Goal: Information Seeking & Learning: Learn about a topic

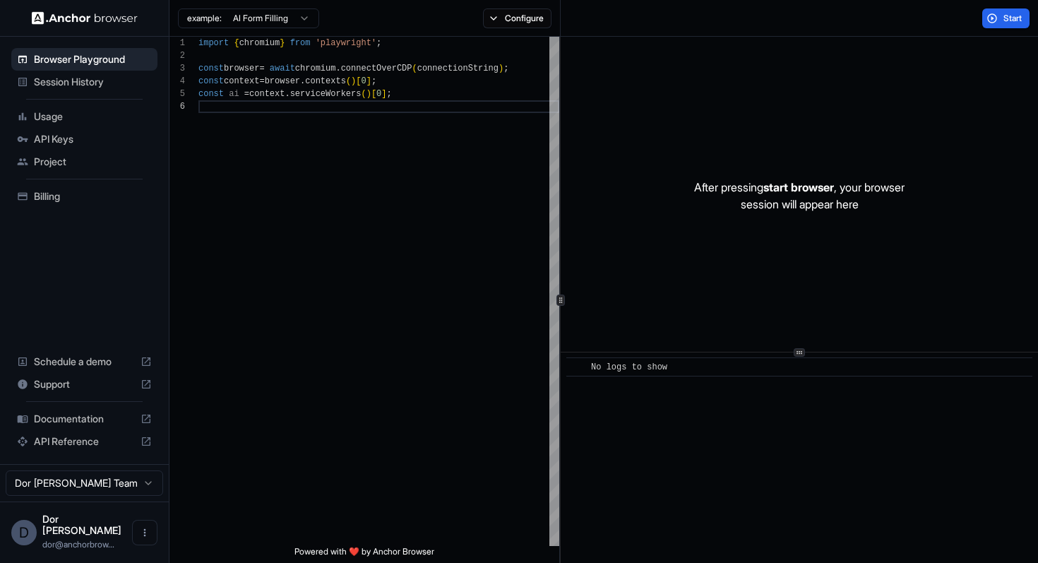
scroll to position [64, 0]
click at [728, 21] on div "Start" at bounding box center [800, 18] width 478 height 37
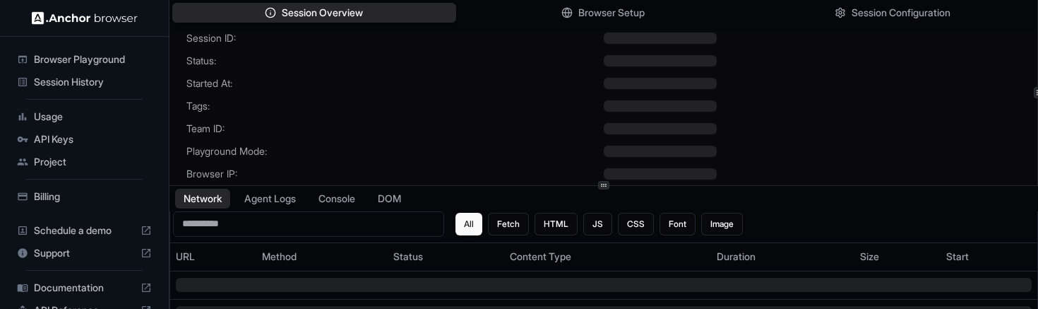
click at [478, 117] on div "Session ID: Status: Started At: Tags: Team ID: Playground Mode: Browser IP:" at bounding box center [604, 114] width 868 height 167
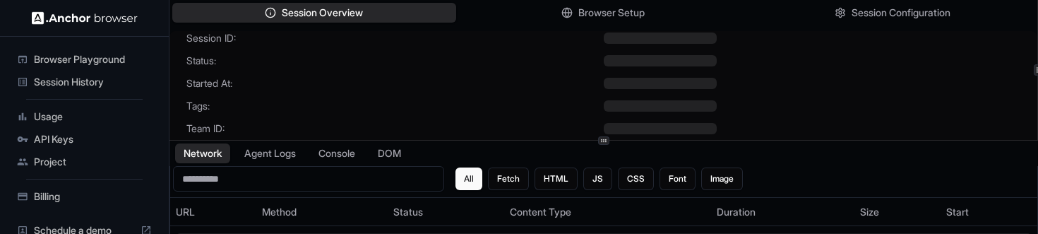
click at [821, 107] on div at bounding box center [813, 105] width 418 height 11
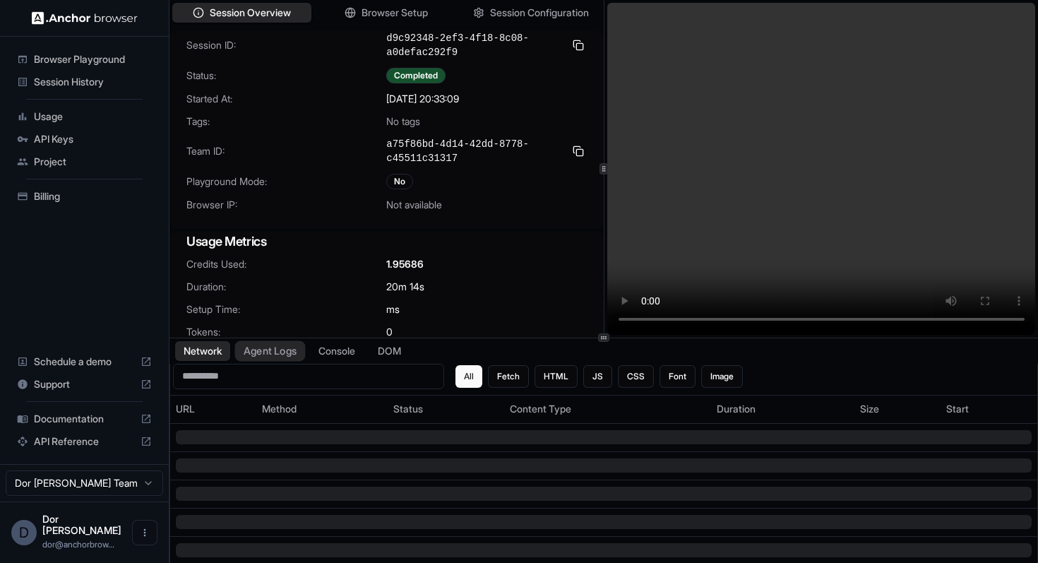
click at [280, 233] on button "Agent Logs" at bounding box center [270, 351] width 71 height 20
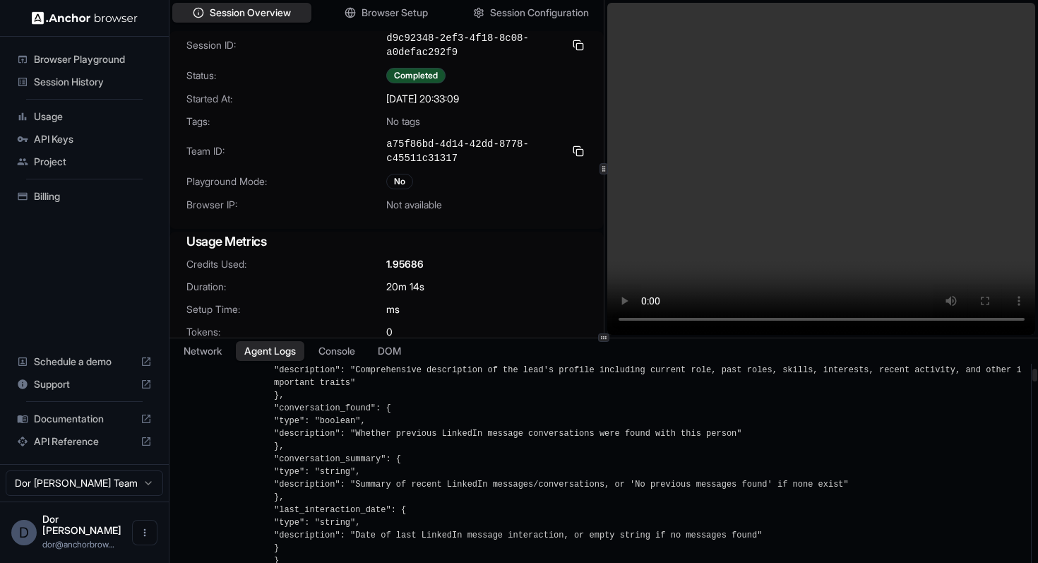
scroll to position [1044, 0]
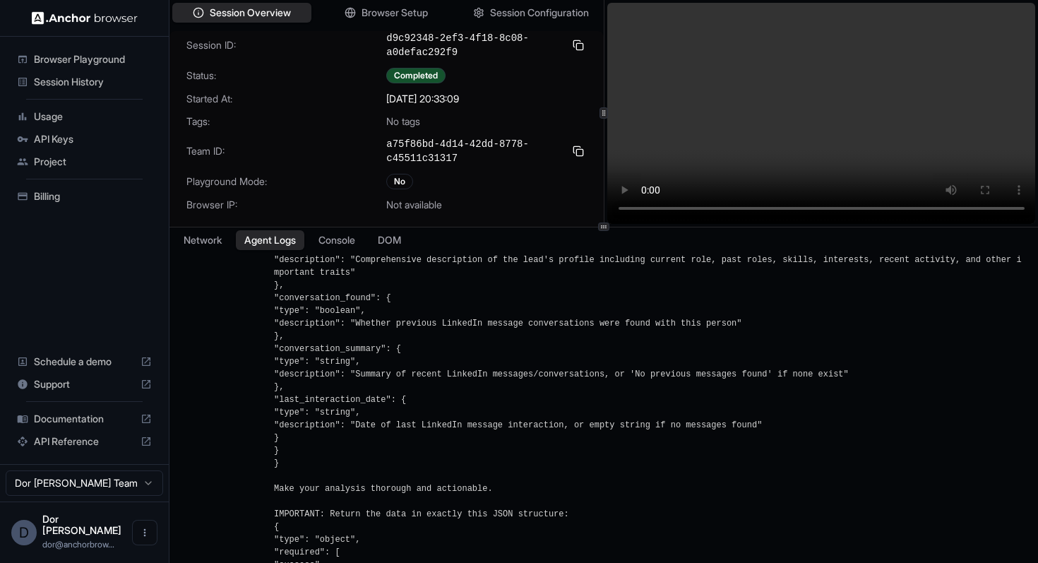
click at [531, 227] on div at bounding box center [604, 227] width 869 height 1
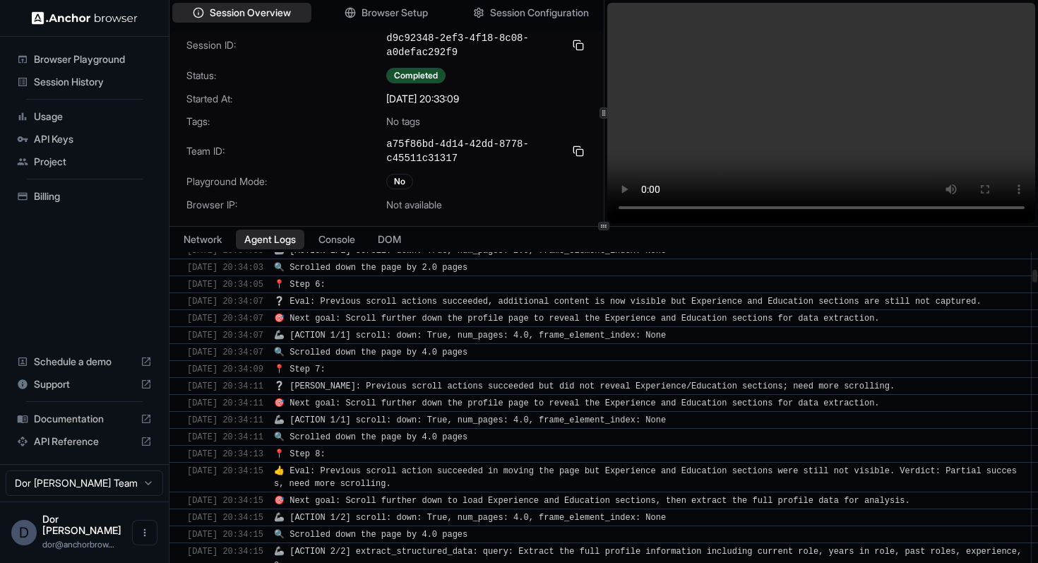
scroll to position [2812, 0]
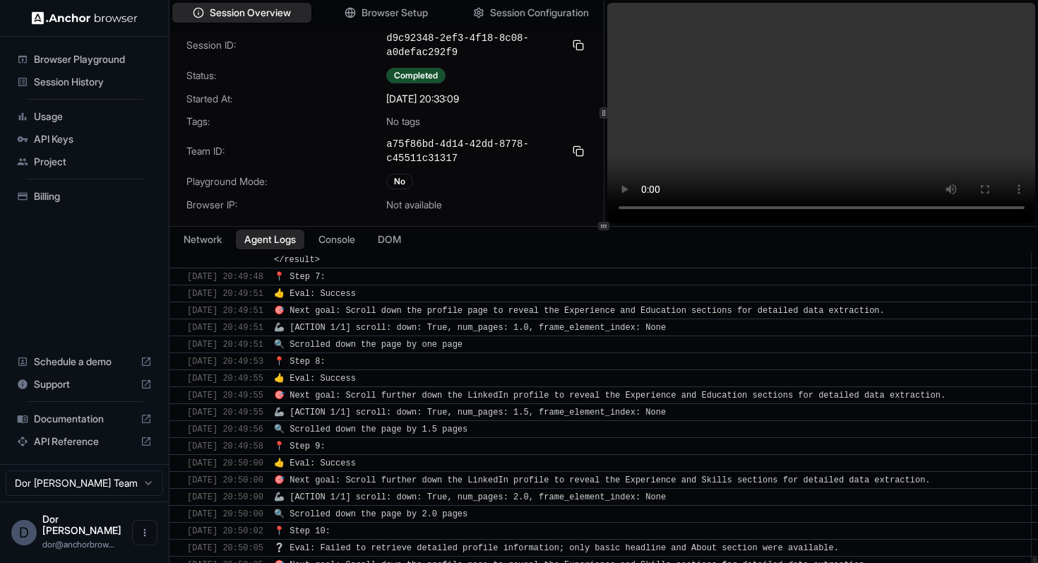
drag, startPoint x: 1034, startPoint y: 276, endPoint x: 1014, endPoint y: 559, distance: 283.2
click at [1014, 233] on div "​ 9/24/2025, 20:33:36 🚀 Task: You are analyzing a LinkedIn profile for Craig Mc…" at bounding box center [604, 420] width 869 height 336
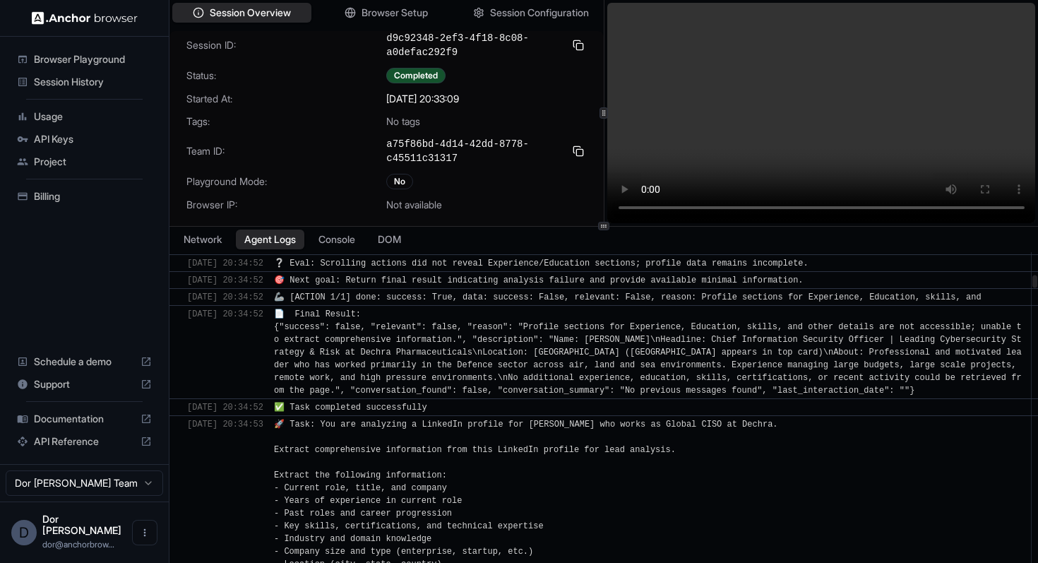
scroll to position [0, 0]
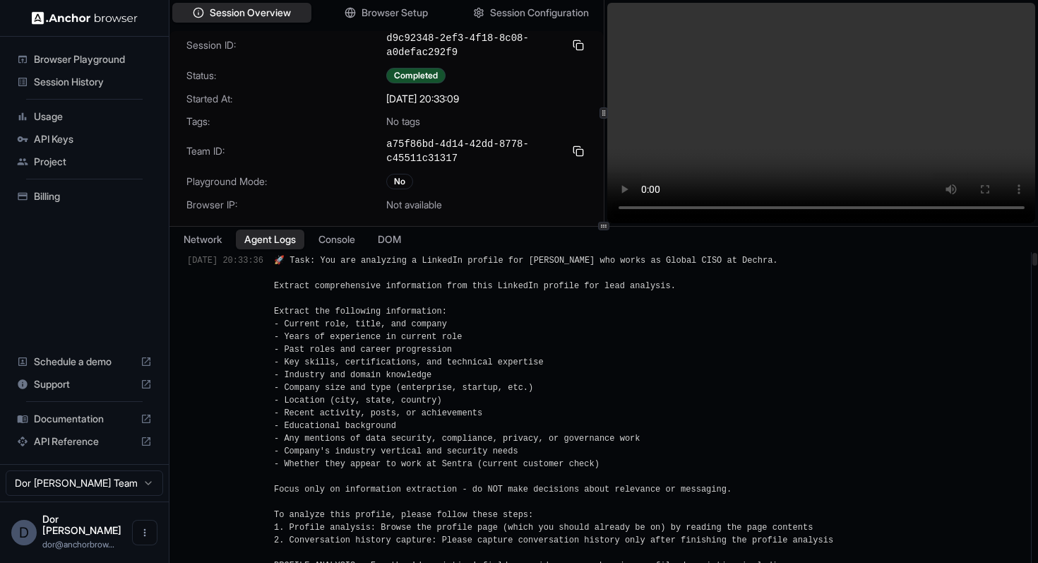
drag, startPoint x: 1034, startPoint y: 494, endPoint x: 1038, endPoint y: 219, distance: 274.8
click at [1038, 233] on div at bounding box center [1035, 259] width 5 height 13
drag, startPoint x: 283, startPoint y: 261, endPoint x: 243, endPoint y: 261, distance: 40.3
drag, startPoint x: 243, startPoint y: 261, endPoint x: 284, endPoint y: 261, distance: 41.0
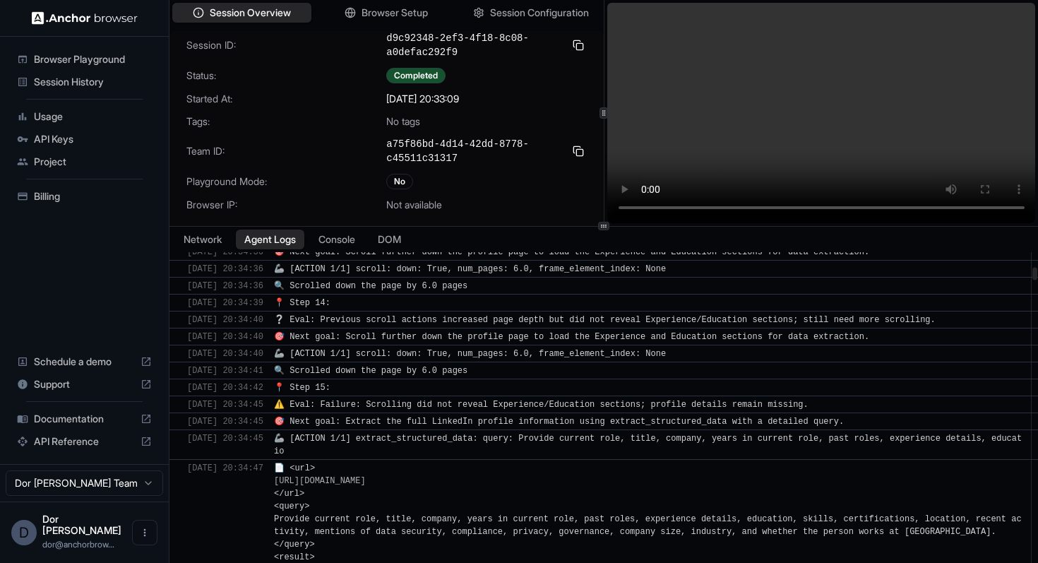
scroll to position [3306, 0]
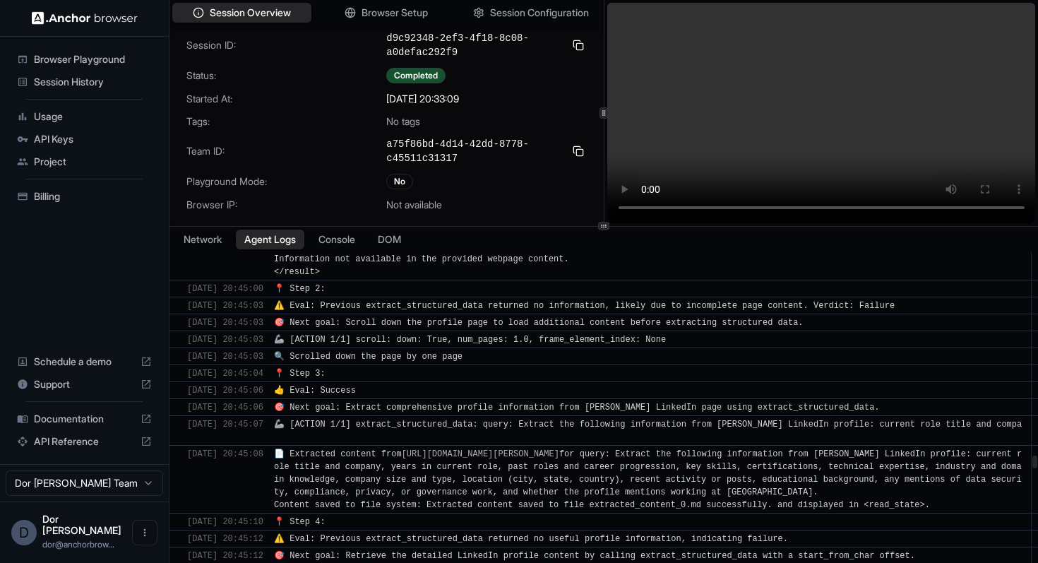
drag, startPoint x: 1034, startPoint y: 282, endPoint x: 1027, endPoint y: 463, distance: 181.7
click at [1033, 233] on div at bounding box center [1035, 462] width 5 height 13
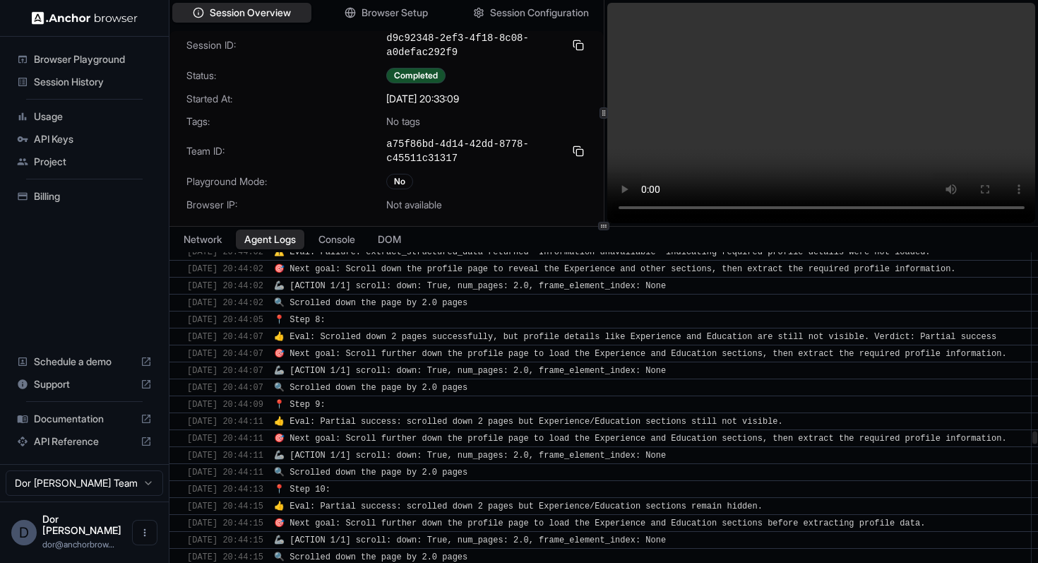
scroll to position [28489, 0]
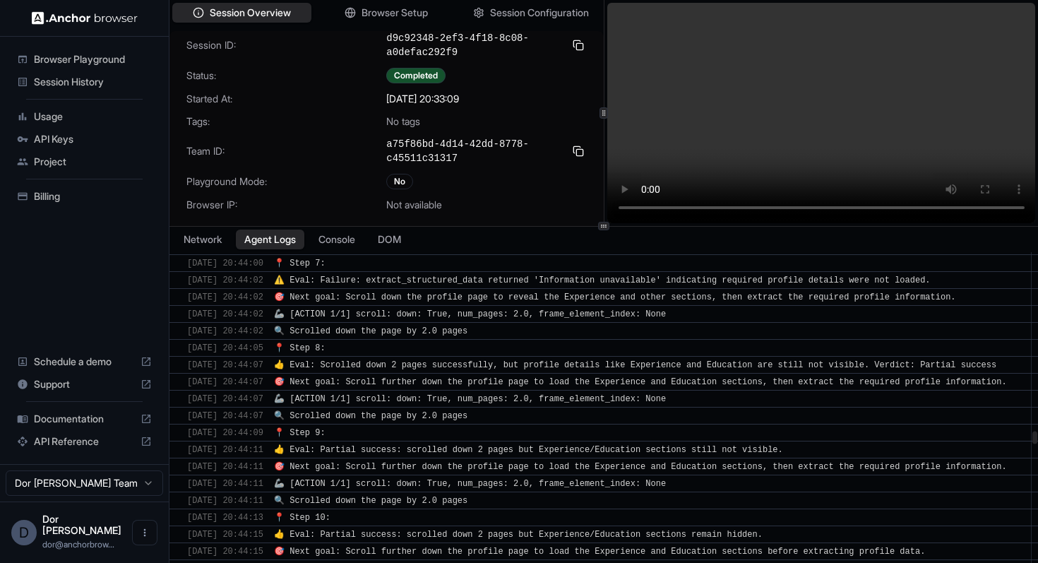
drag, startPoint x: 1034, startPoint y: 501, endPoint x: 1032, endPoint y: 437, distance: 63.6
click at [1033, 233] on div at bounding box center [1035, 437] width 5 height 13
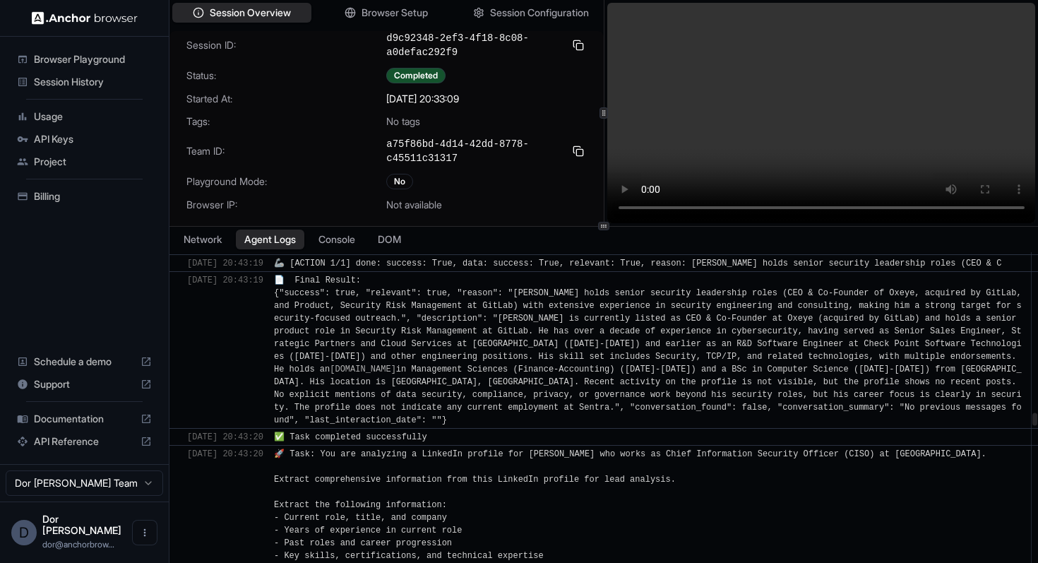
scroll to position [25583, 0]
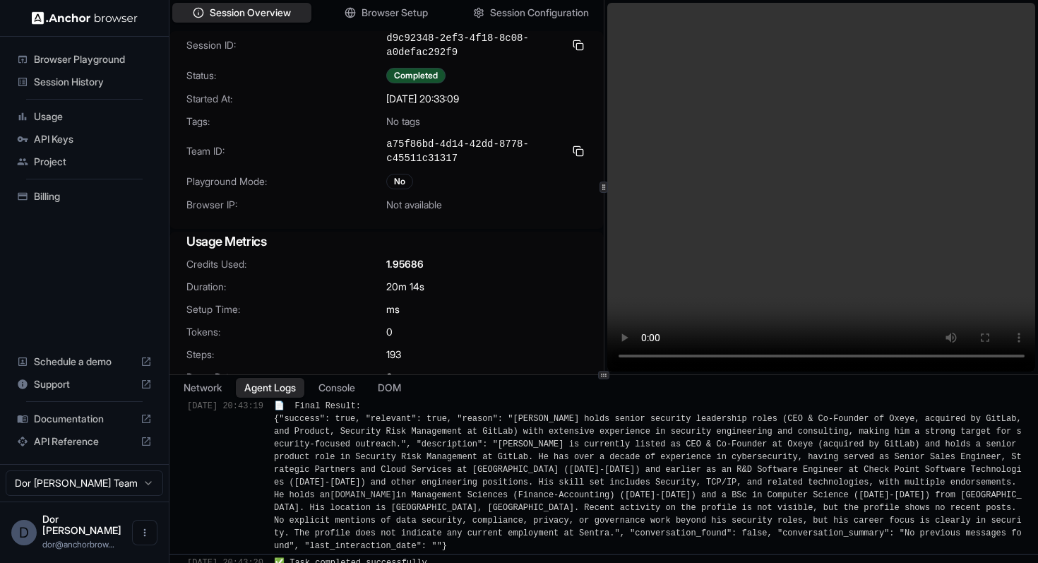
click at [804, 233] on div at bounding box center [604, 374] width 869 height 1
click at [751, 17] on video at bounding box center [822, 187] width 429 height 369
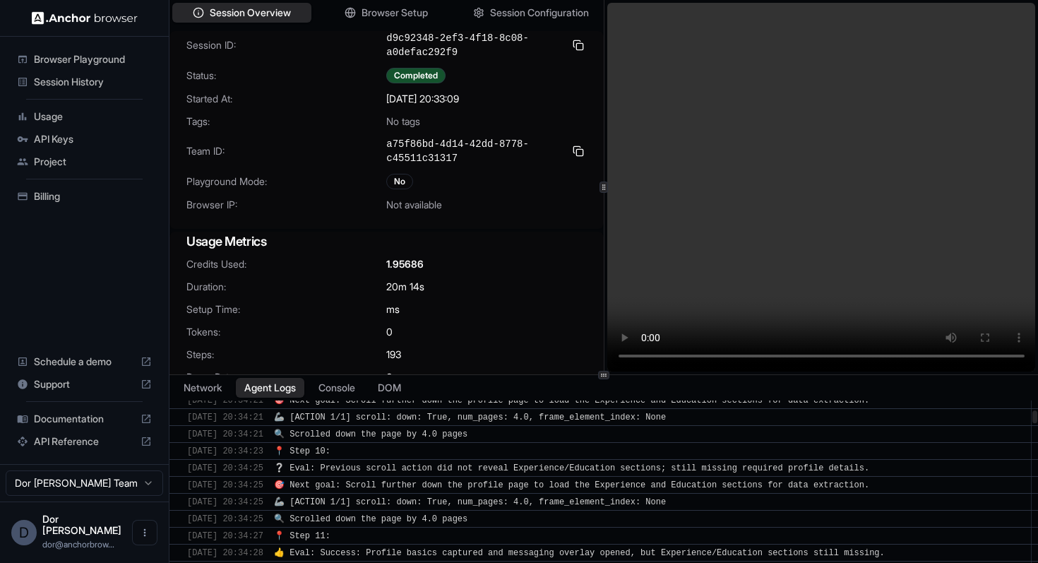
scroll to position [0, 0]
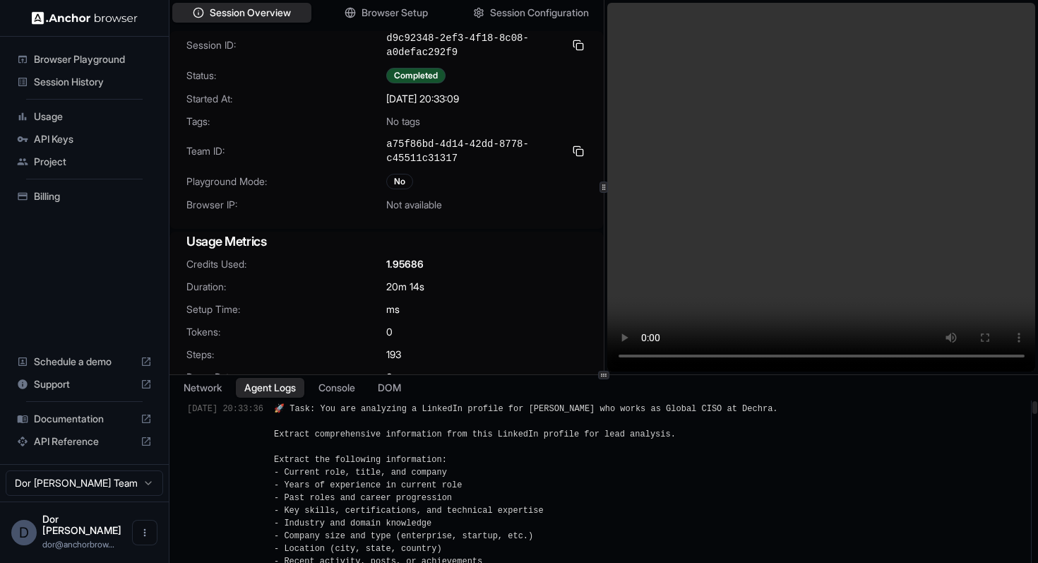
drag, startPoint x: 1035, startPoint y: 418, endPoint x: 1038, endPoint y: 359, distance: 58.7
click at [1038, 233] on div at bounding box center [1035, 407] width 5 height 13
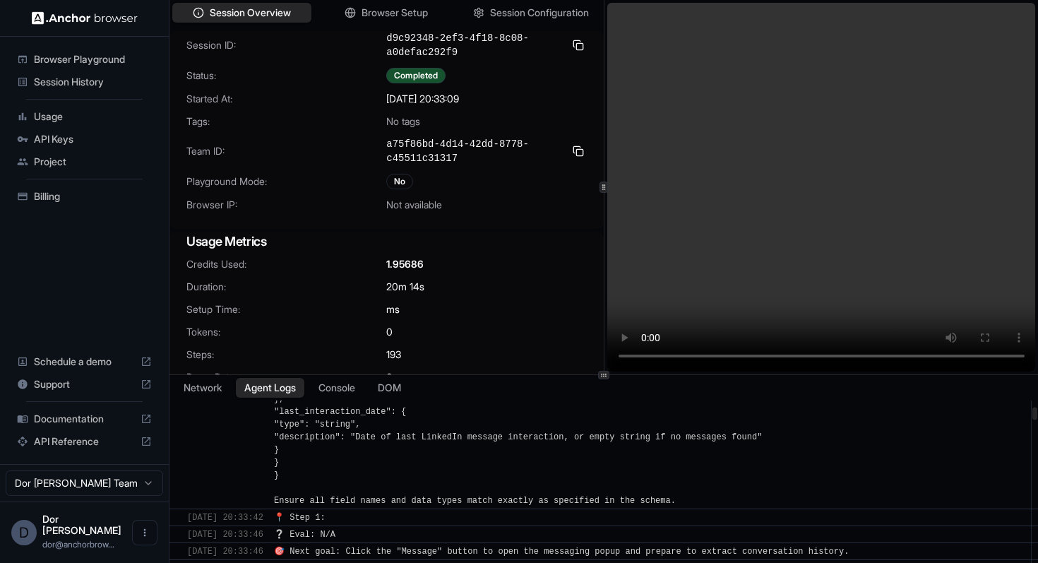
scroll to position [1744, 0]
